Goal: Use online tool/utility: Utilize a website feature to perform a specific function

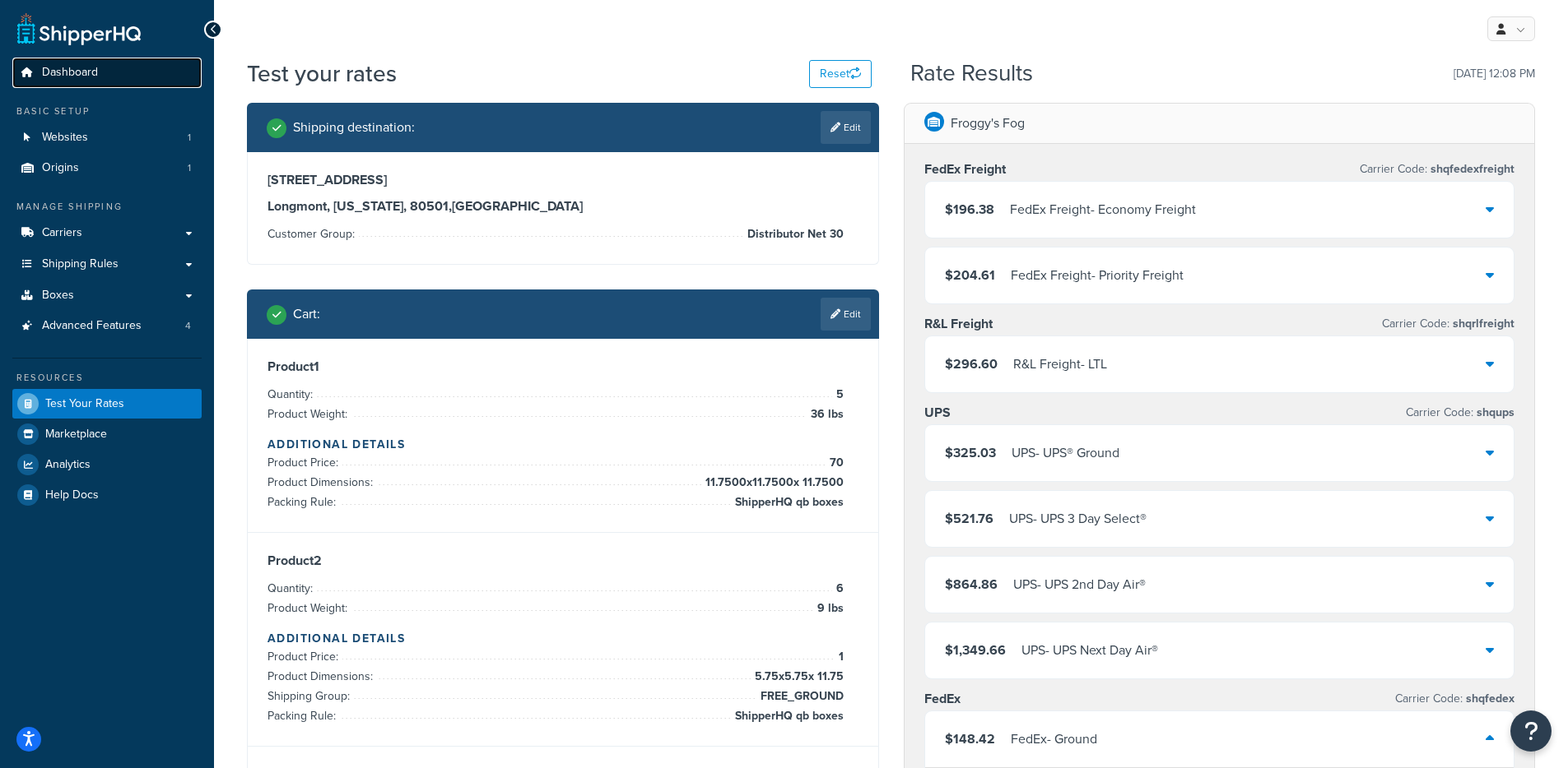
click at [93, 75] on span "Dashboard" at bounding box center [69, 72] width 56 height 14
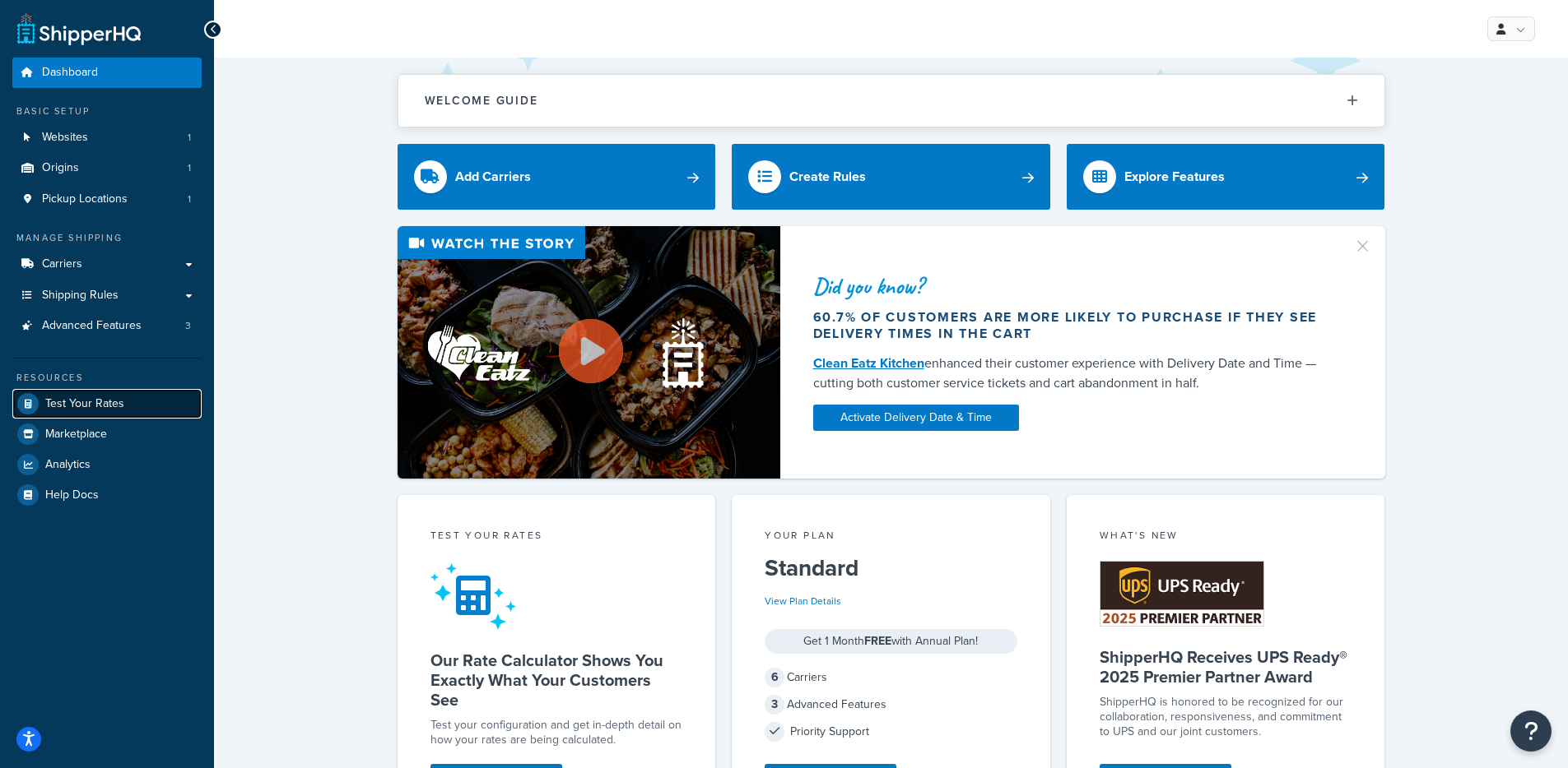
click at [133, 401] on link "Test Your Rates" at bounding box center [107, 404] width 189 height 29
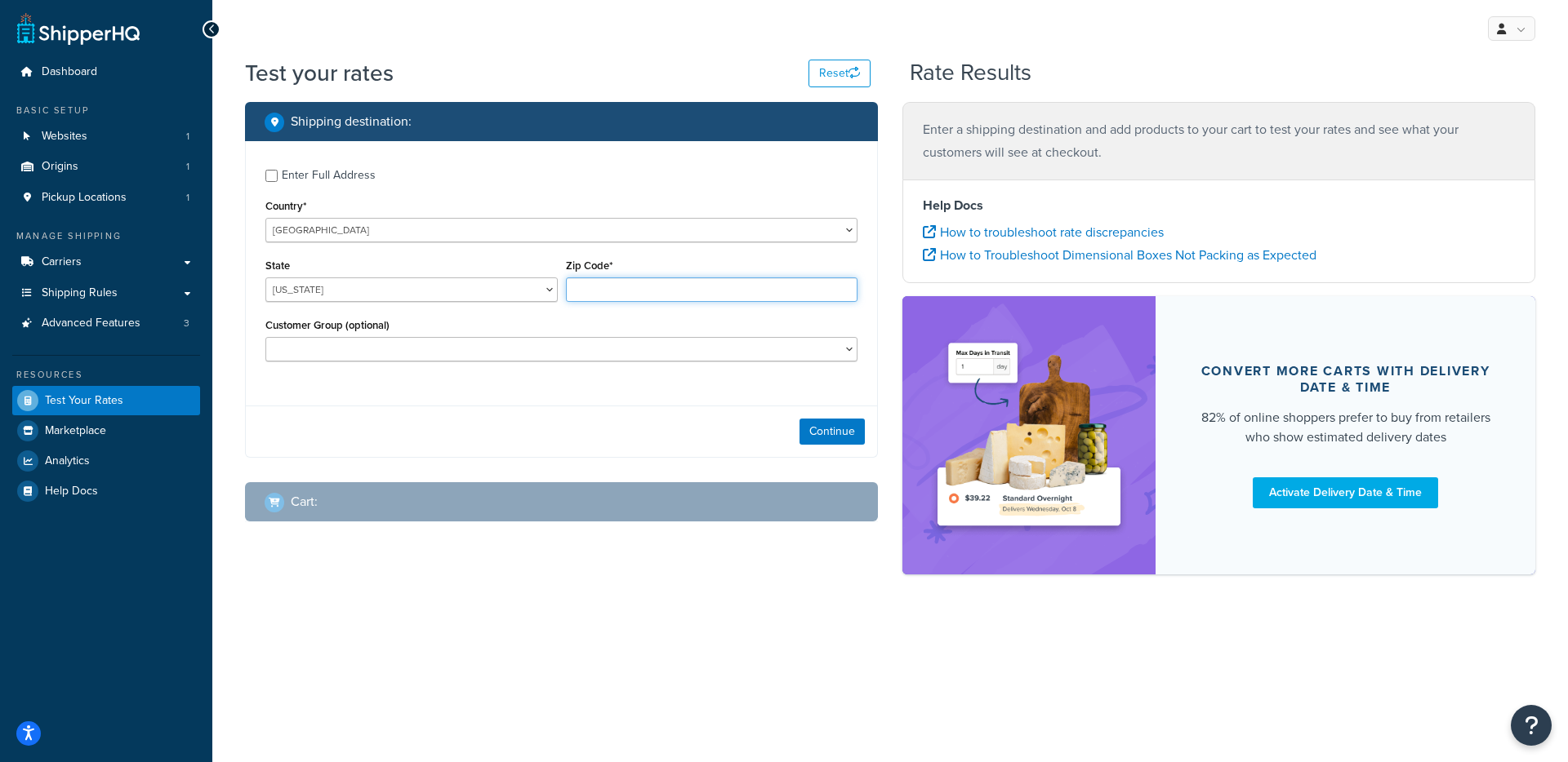
click at [582, 288] on input "Zip Code*" at bounding box center [712, 290] width 292 height 24
type input "78759"
select select "[GEOGRAPHIC_DATA]"
click at [830, 442] on button "Continue" at bounding box center [831, 432] width 65 height 26
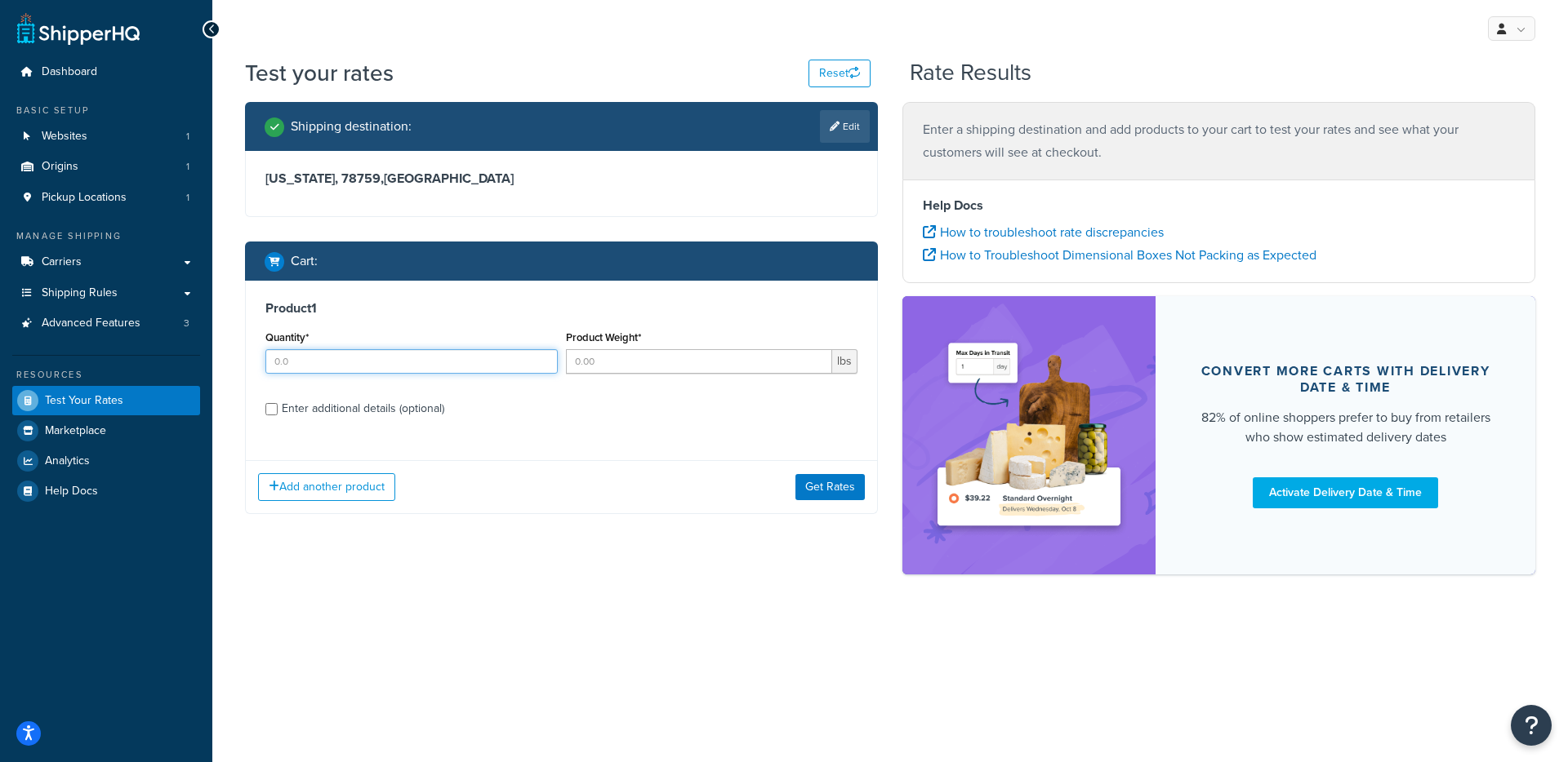
click at [366, 371] on input "Quantity*" at bounding box center [412, 361] width 292 height 24
type input "1"
click at [598, 369] on input "Product Weight*" at bounding box center [699, 361] width 267 height 24
type input "1"
click at [823, 515] on div "Shipping destination : Edit [US_STATE], 78759 , [GEOGRAPHIC_DATA] Cart : Produc…" at bounding box center [561, 320] width 658 height 437
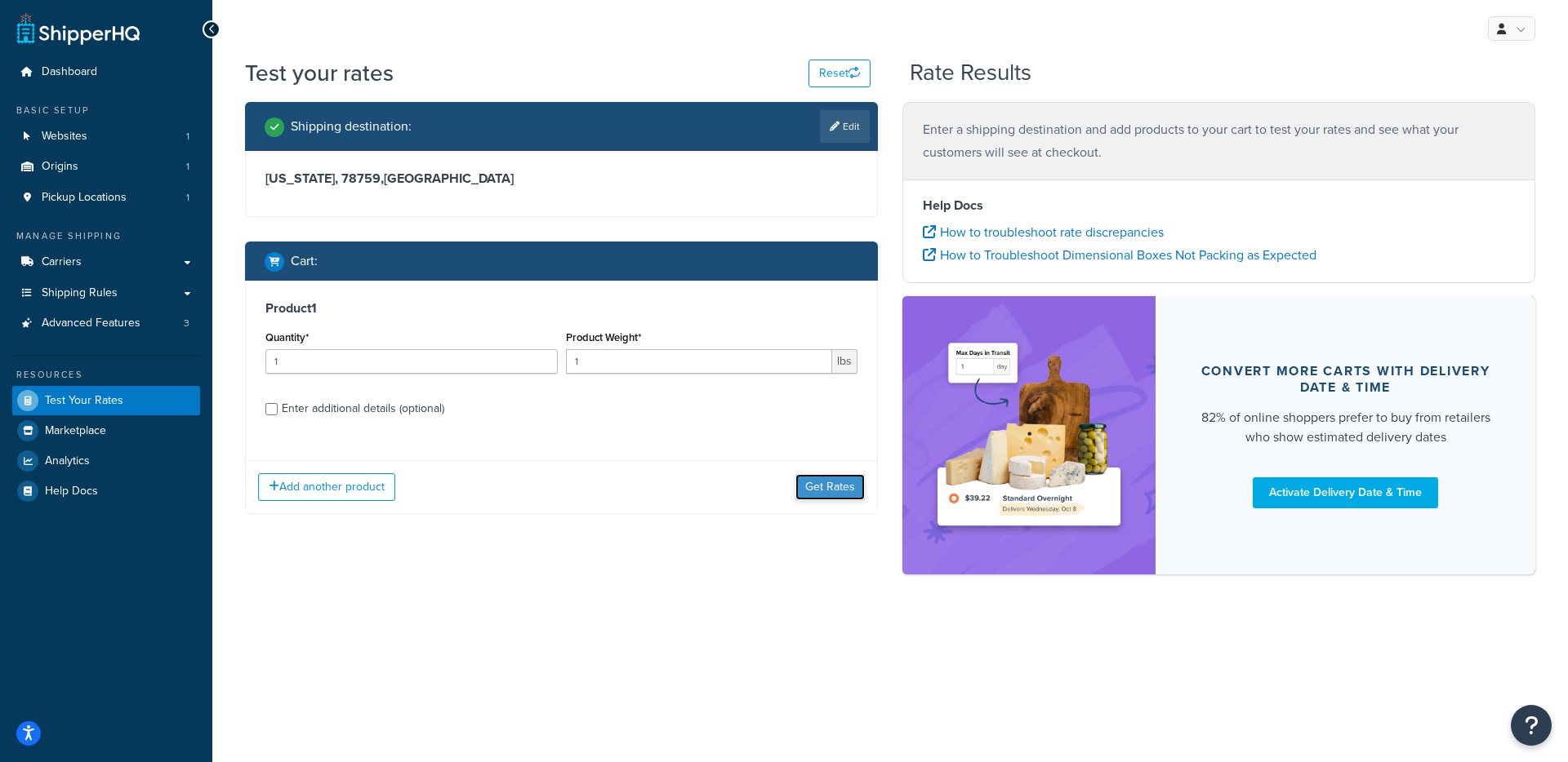
click at [826, 474] on button "Get Rates" at bounding box center [830, 487] width 70 height 26
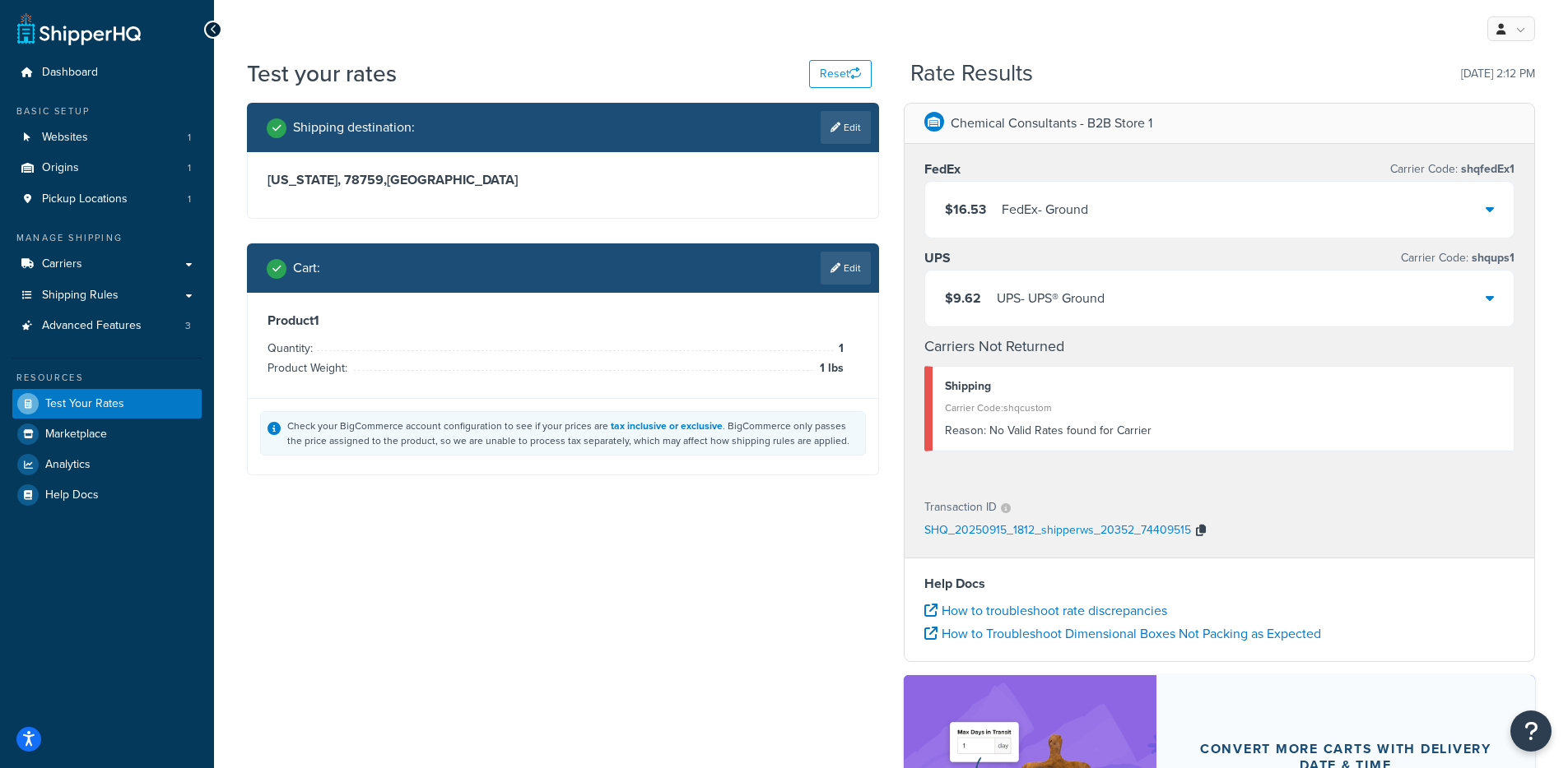
click at [1201, 531] on icon "button" at bounding box center [1201, 531] width 10 height 12
